Goal: Understand process/instructions: Learn about a topic

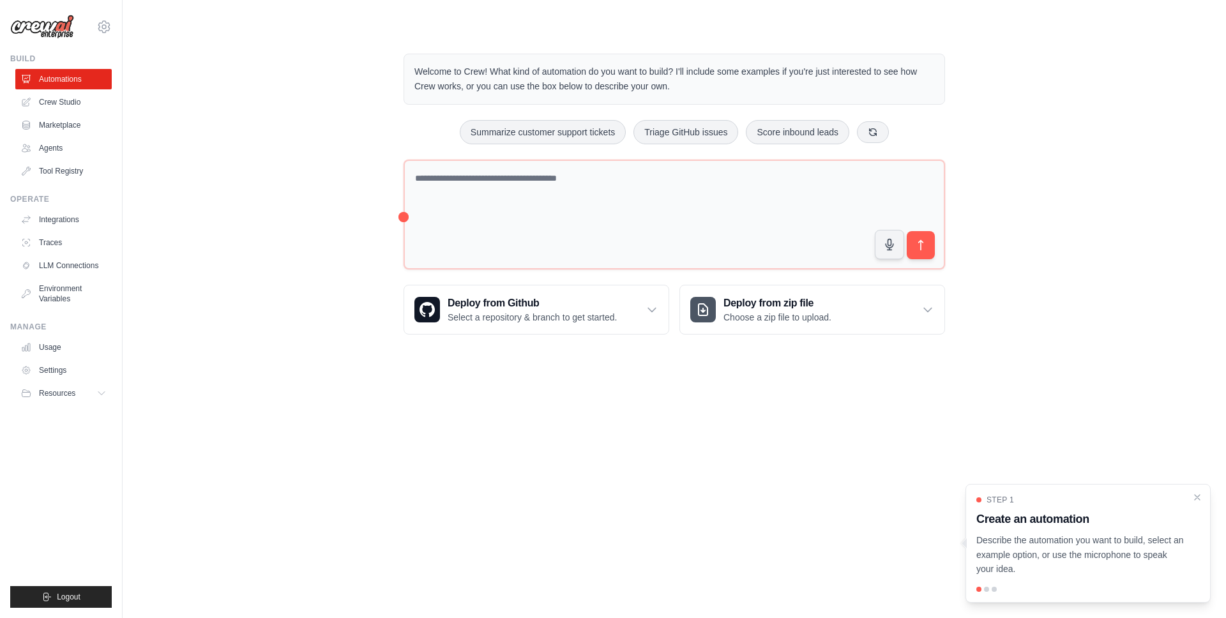
click at [303, 305] on div "Welcome to Crew! What kind of automation do you want to build? I'll include som…" at bounding box center [674, 194] width 1062 height 322
click at [1206, 495] on div "Step 1 Create an automation Describe the automation you want to build, select a…" at bounding box center [1087, 543] width 245 height 119
click at [68, 104] on link "Crew Studio" at bounding box center [65, 102] width 96 height 20
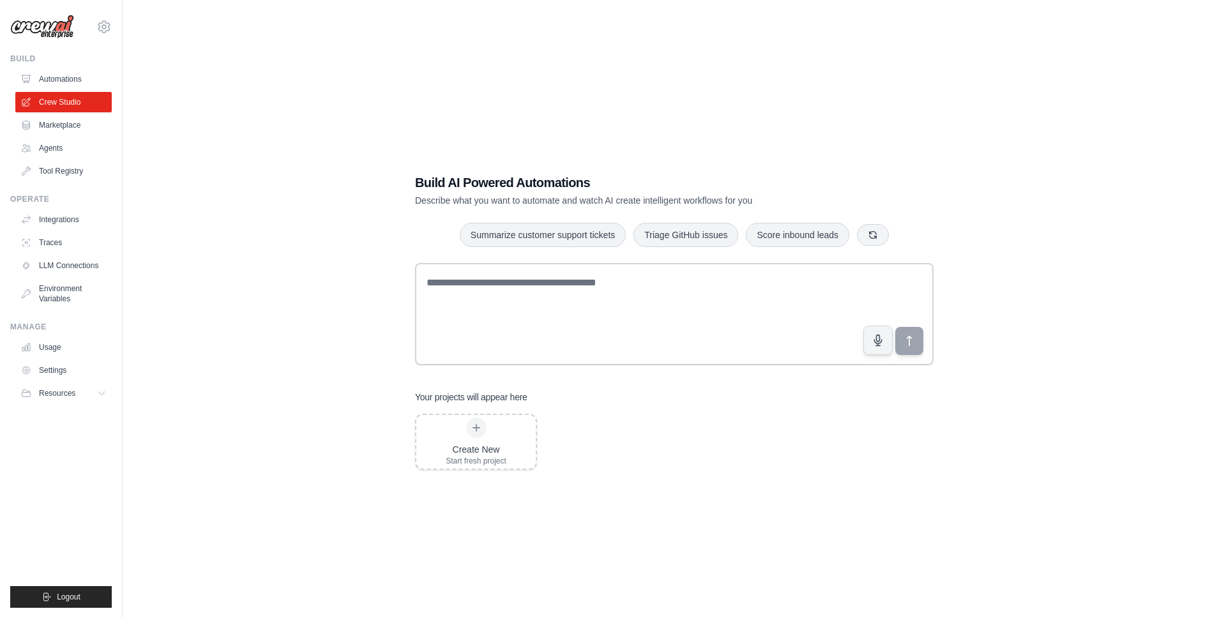
click at [256, 113] on div "Build AI Powered Automations Describe what you want to automate and watch AI cr…" at bounding box center [674, 322] width 1062 height 618
drag, startPoint x: 238, startPoint y: 76, endPoint x: 236, endPoint y: 70, distance: 6.9
click at [237, 74] on div "Build AI Powered Automations Describe what you want to automate and watch AI cr…" at bounding box center [674, 322] width 1062 height 618
